Goal: Use online tool/utility: Utilize a website feature to perform a specific function

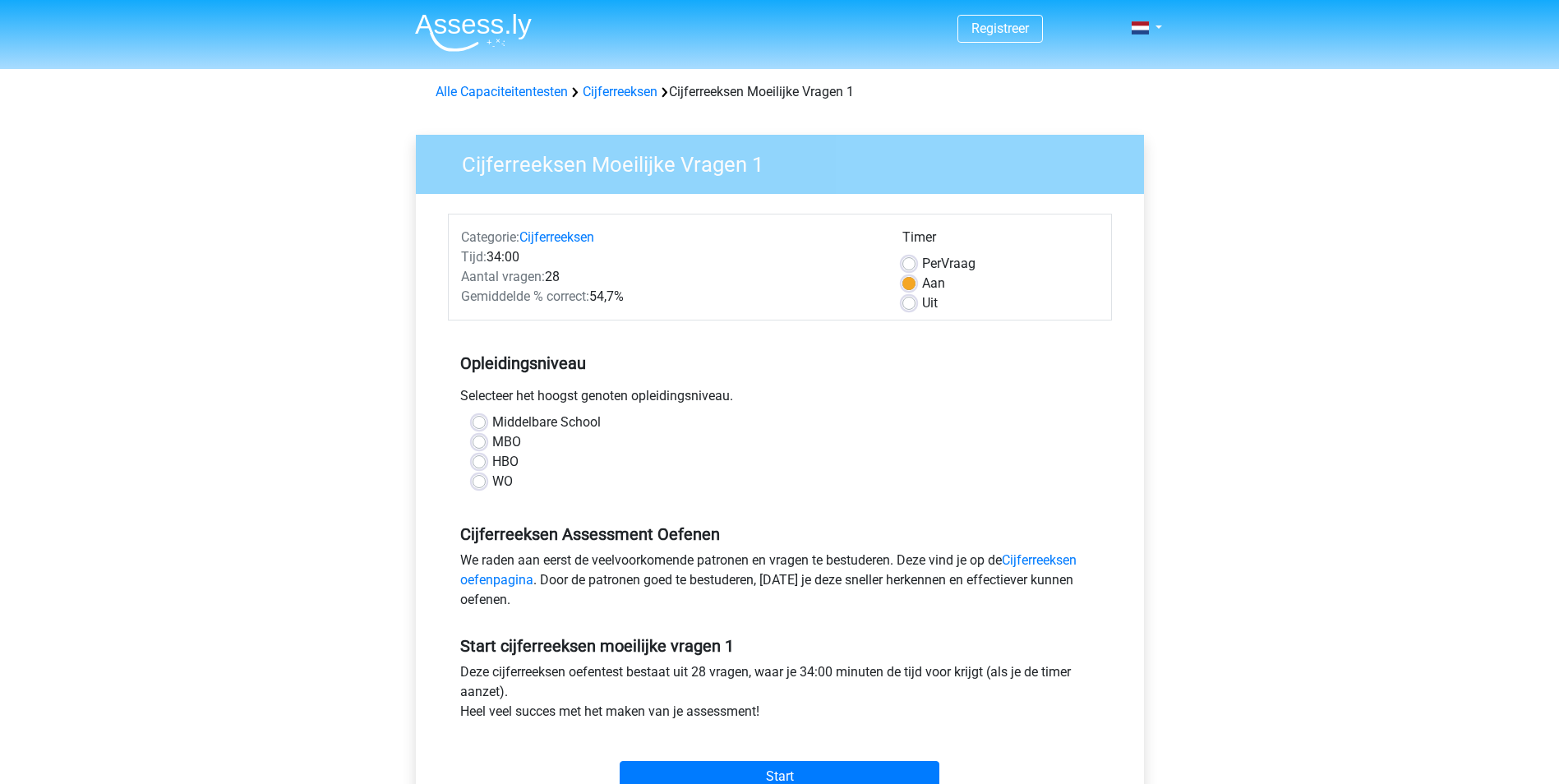
click at [492, 483] on label "WO" at bounding box center [502, 482] width 21 height 20
click at [480, 483] on input "WO" at bounding box center [480, 480] width 13 height 17
radio input "true"
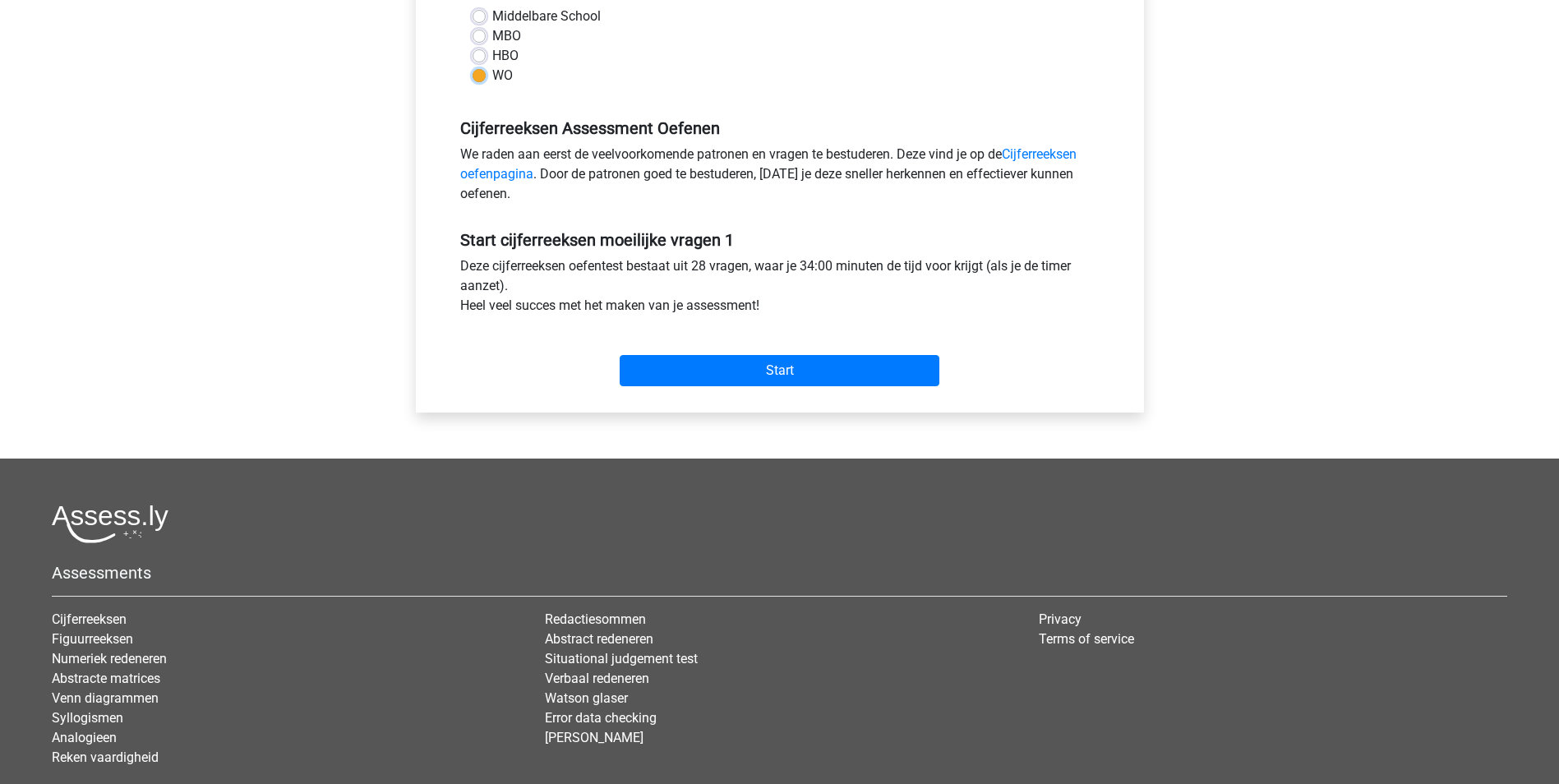
scroll to position [411, 0]
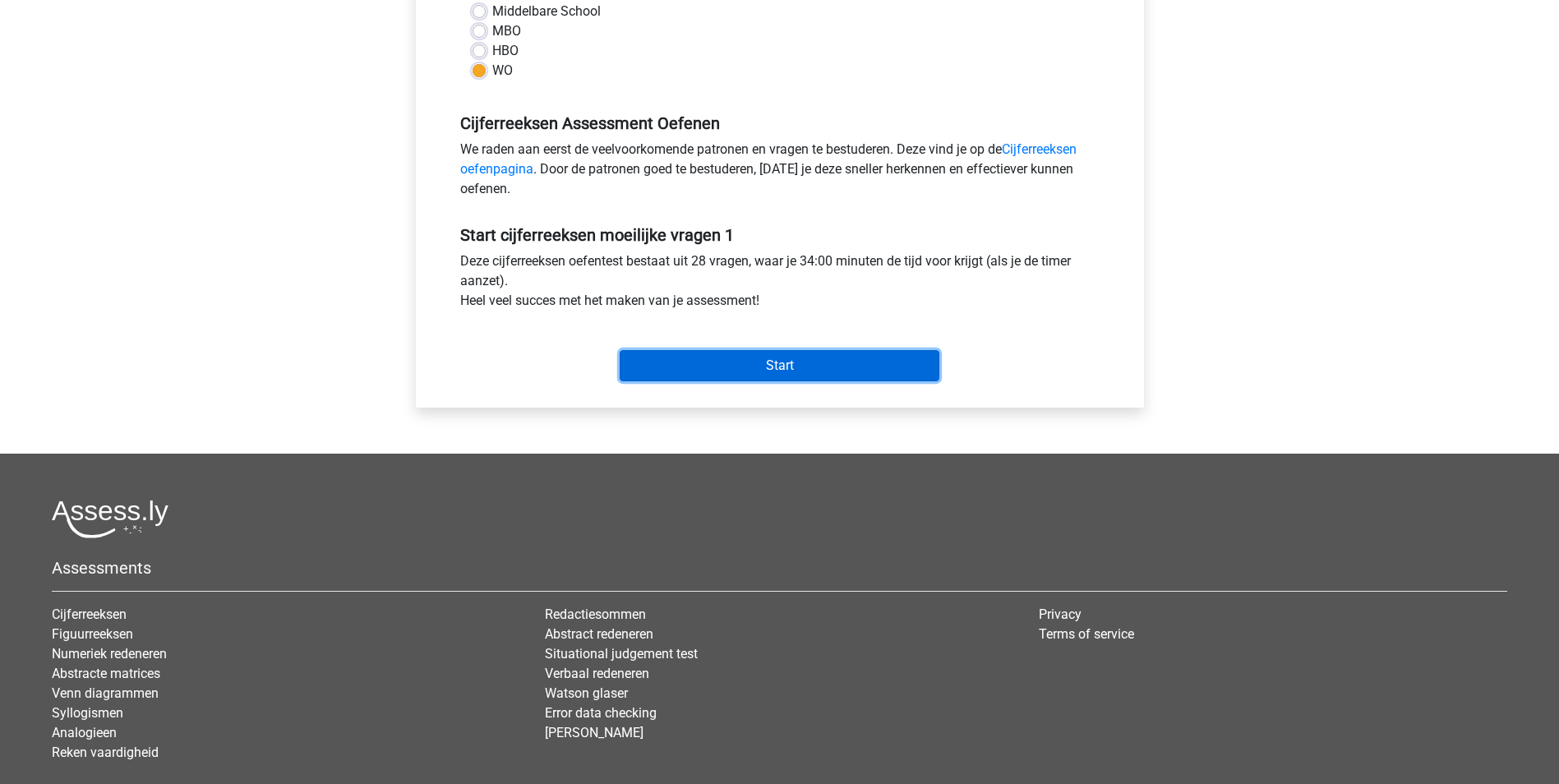
click at [833, 365] on input "Start" at bounding box center [780, 365] width 320 height 32
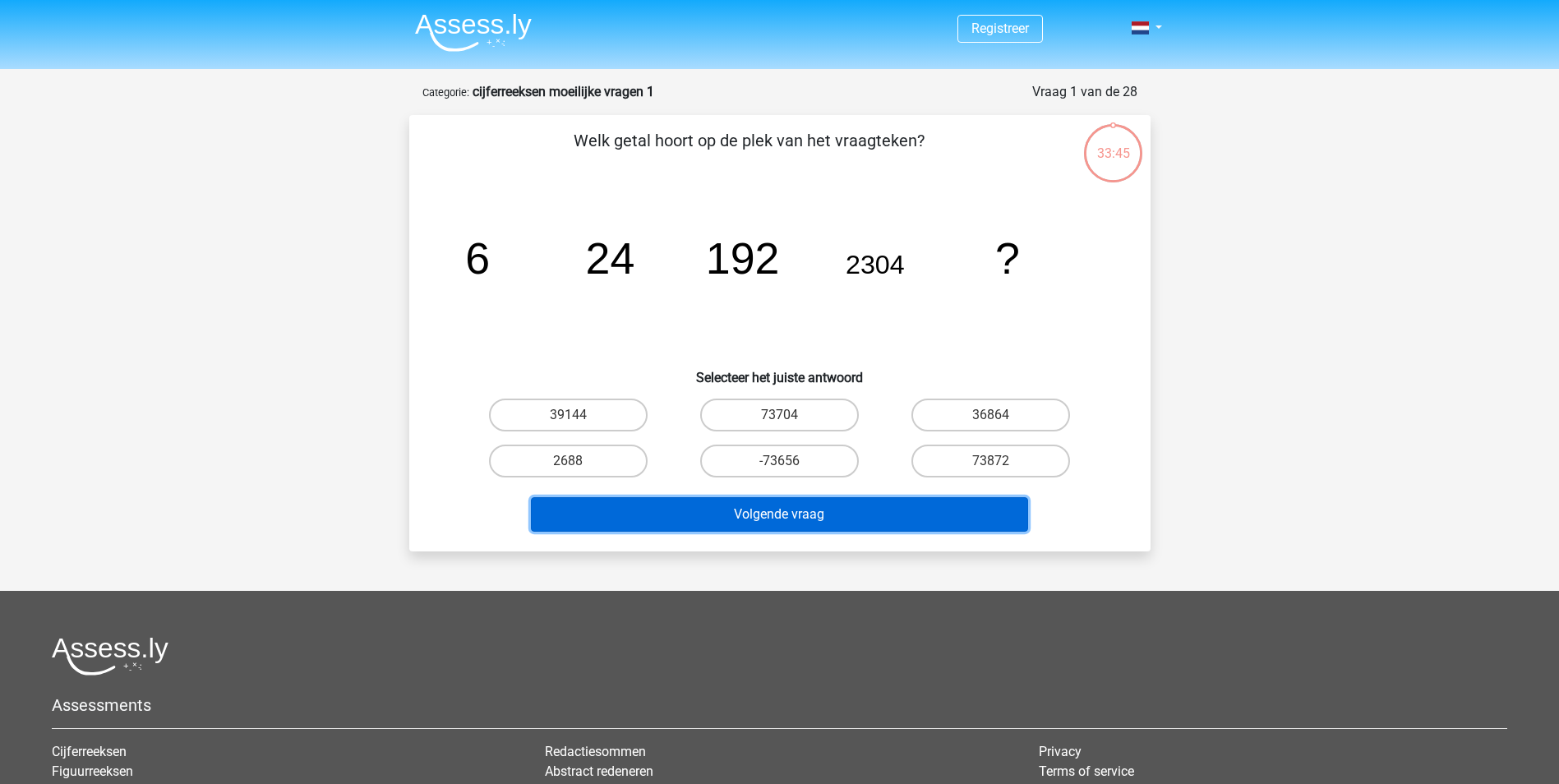
click at [913, 524] on button "Volgende vraag" at bounding box center [780, 514] width 497 height 35
